Goal: Download file/media

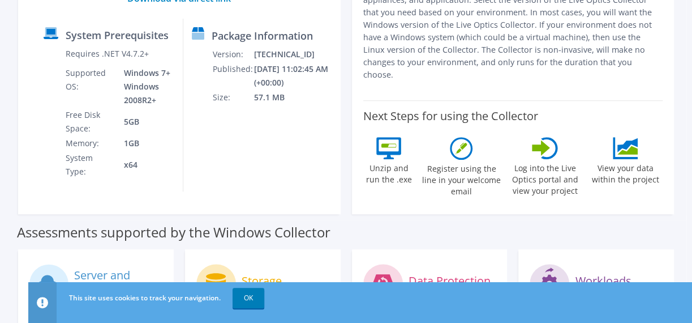
scroll to position [42, 0]
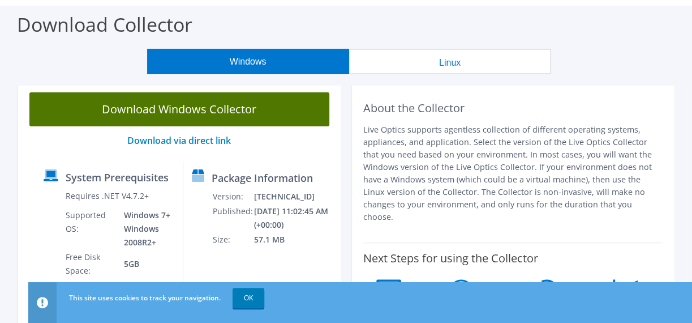
click at [231, 114] on link "Download Windows Collector" at bounding box center [179, 109] width 300 height 34
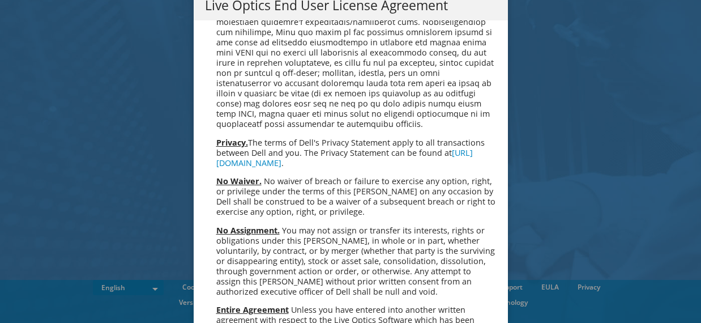
scroll to position [4280, 0]
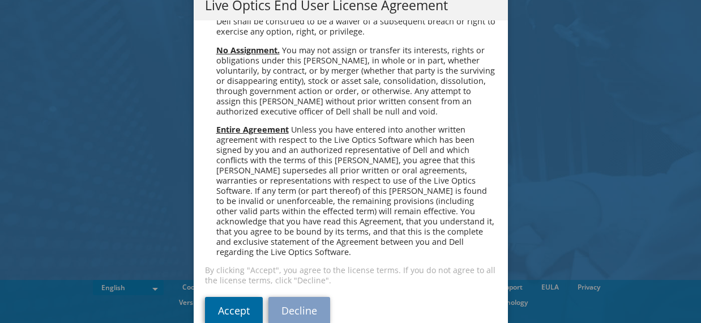
click at [226, 297] on link "Accept" at bounding box center [234, 310] width 58 height 27
